Goal: Find specific page/section: Find specific page/section

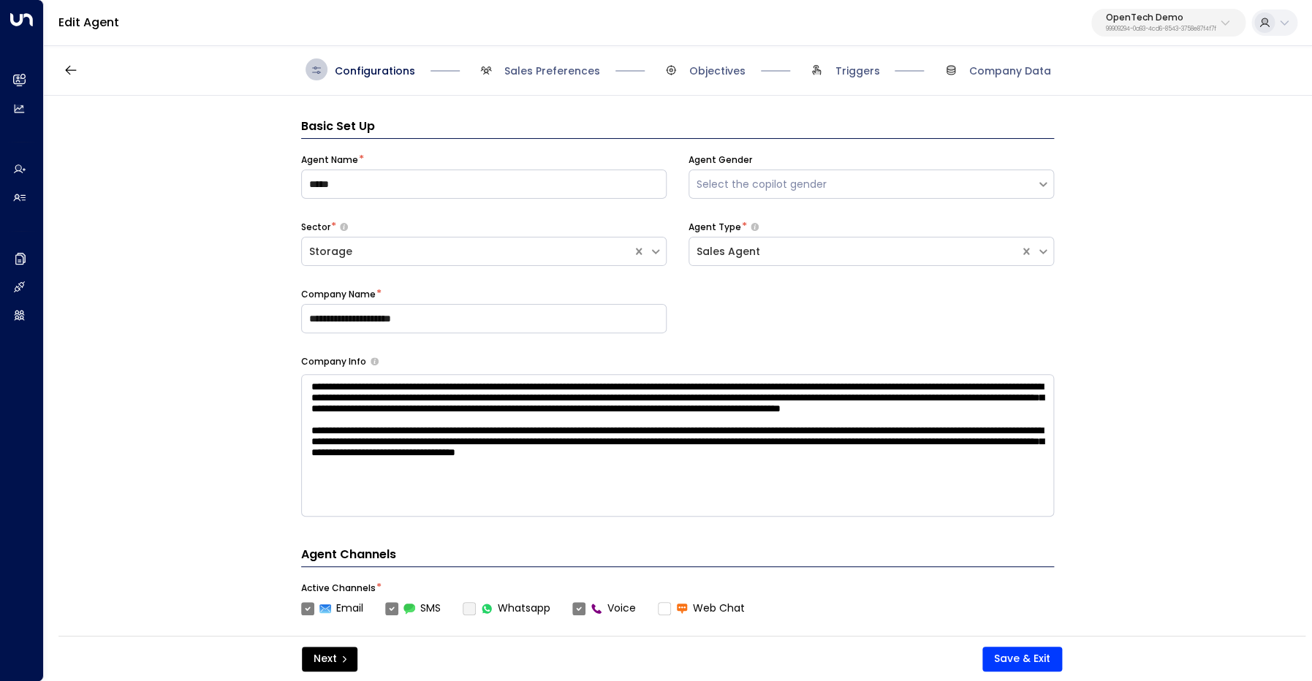
scroll to position [22, 0]
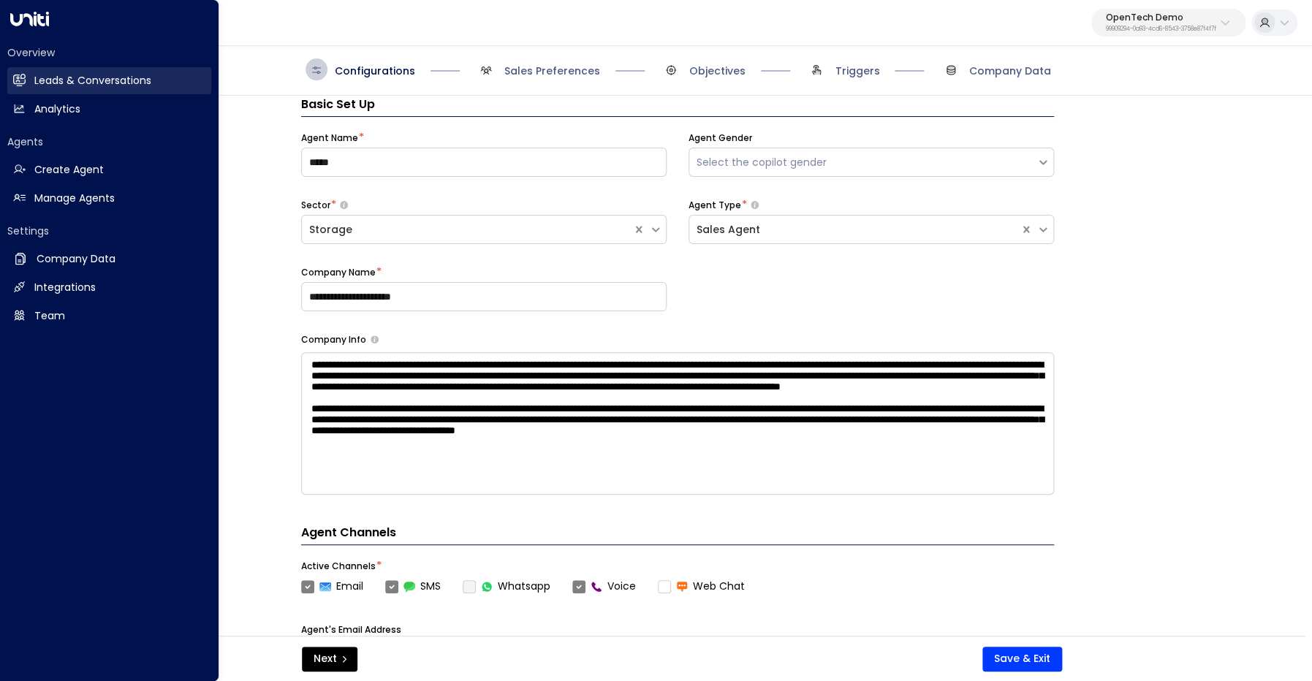
click at [14, 83] on icon at bounding box center [19, 80] width 12 height 10
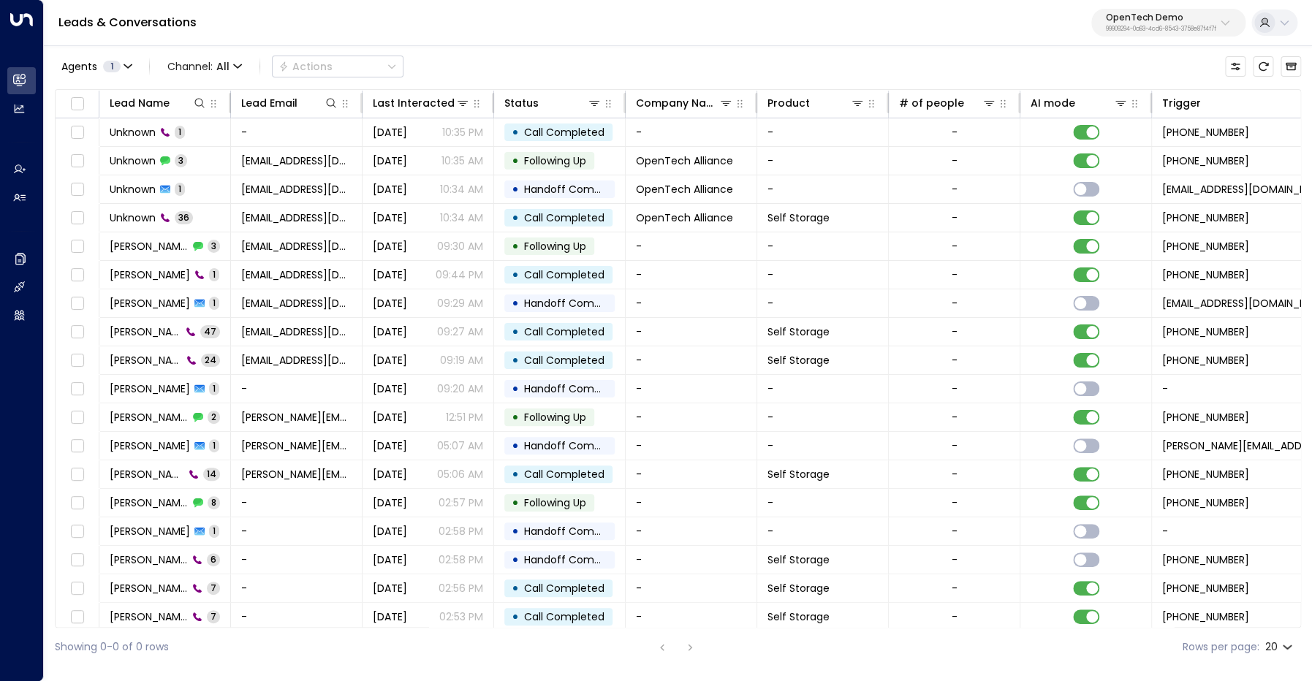
click at [1168, 23] on div "OpenTech Demo 99909294-0a93-4cd6-8543-3758e87f4f7f" at bounding box center [1161, 22] width 110 height 19
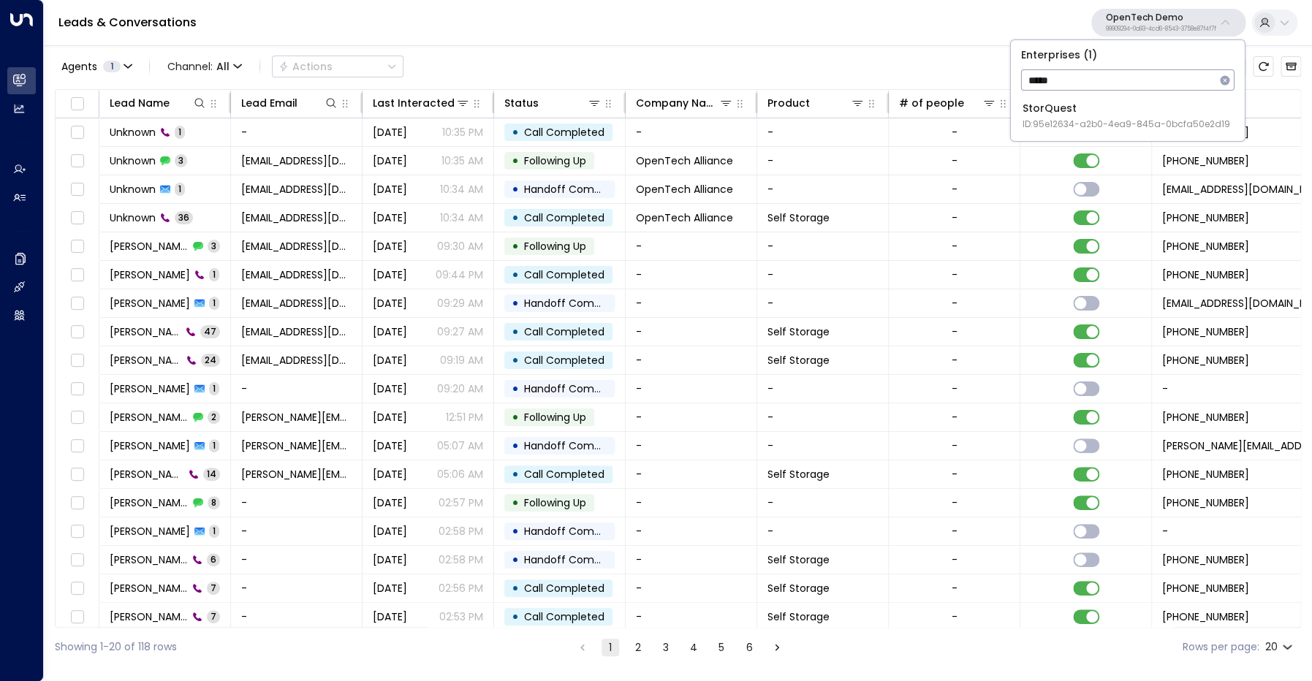
type input "*****"
click at [1168, 132] on li "StorQuest ID: 95e12634-a2b0-4ea9-845a-0bcfa50e2d19" at bounding box center [1128, 116] width 222 height 39
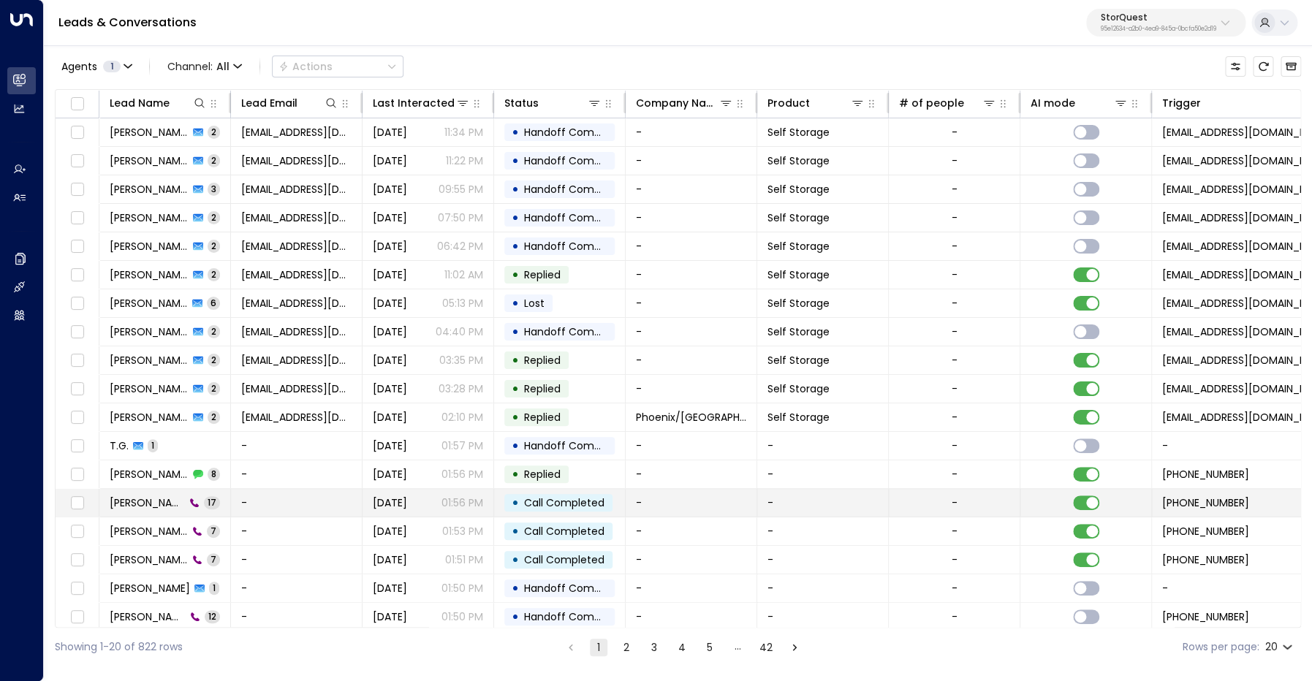
click at [156, 504] on span "[PERSON_NAME]" at bounding box center [147, 503] width 75 height 15
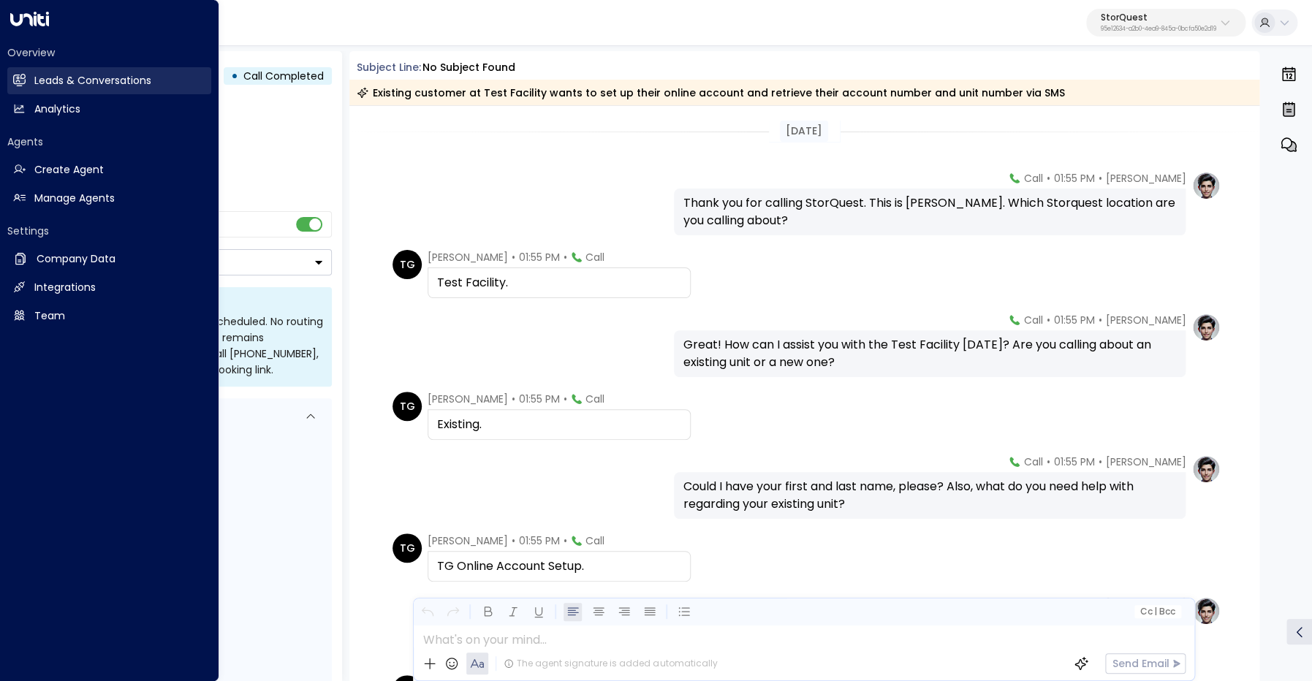
click at [35, 88] on h2 "Leads & Conversations" at bounding box center [92, 80] width 117 height 15
